Goal: Transaction & Acquisition: Book appointment/travel/reservation

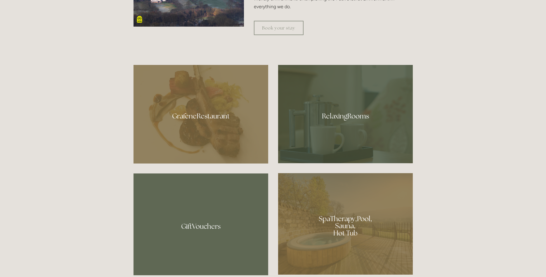
scroll to position [358, 0]
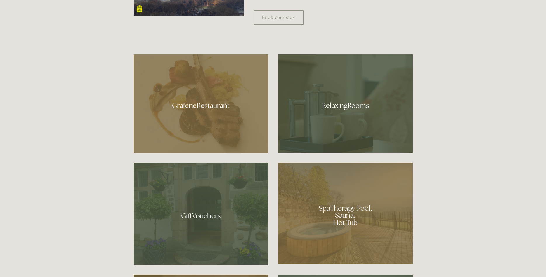
click at [203, 106] on div at bounding box center [201, 103] width 135 height 99
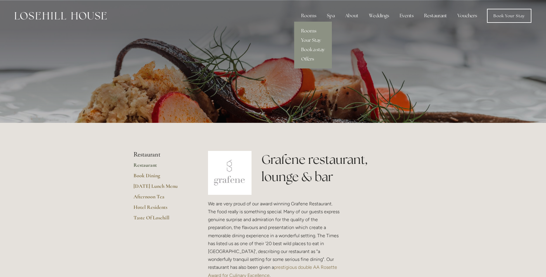
click at [306, 30] on link "Rooms" at bounding box center [313, 30] width 38 height 9
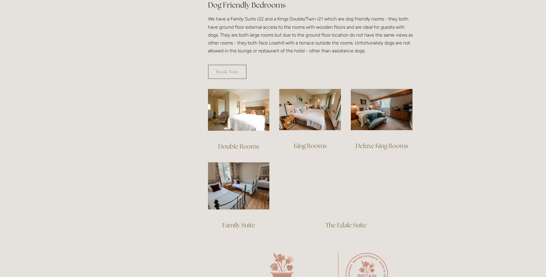
scroll to position [358, 0]
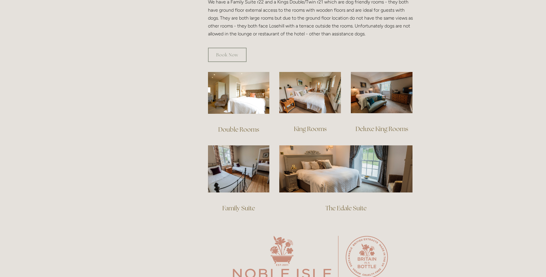
click at [387, 125] on link "Deluxe King Rooms" at bounding box center [382, 129] width 53 height 8
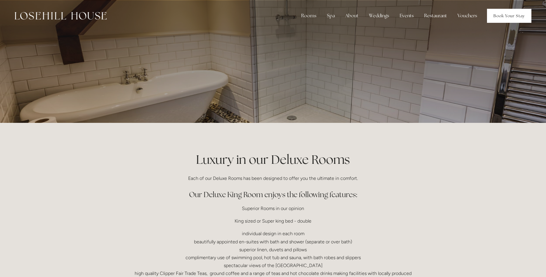
click at [508, 14] on link "Book Your Stay" at bounding box center [509, 16] width 44 height 14
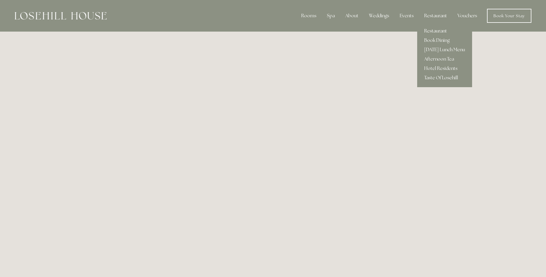
click at [437, 30] on link "Restaurant" at bounding box center [444, 30] width 55 height 9
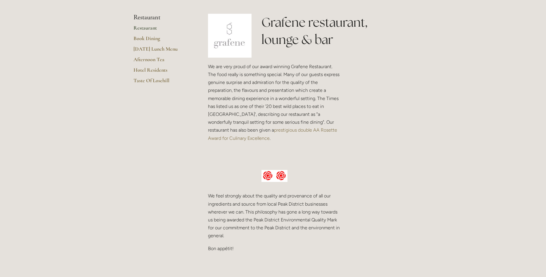
scroll to position [119, 0]
